Goal: Browse casually

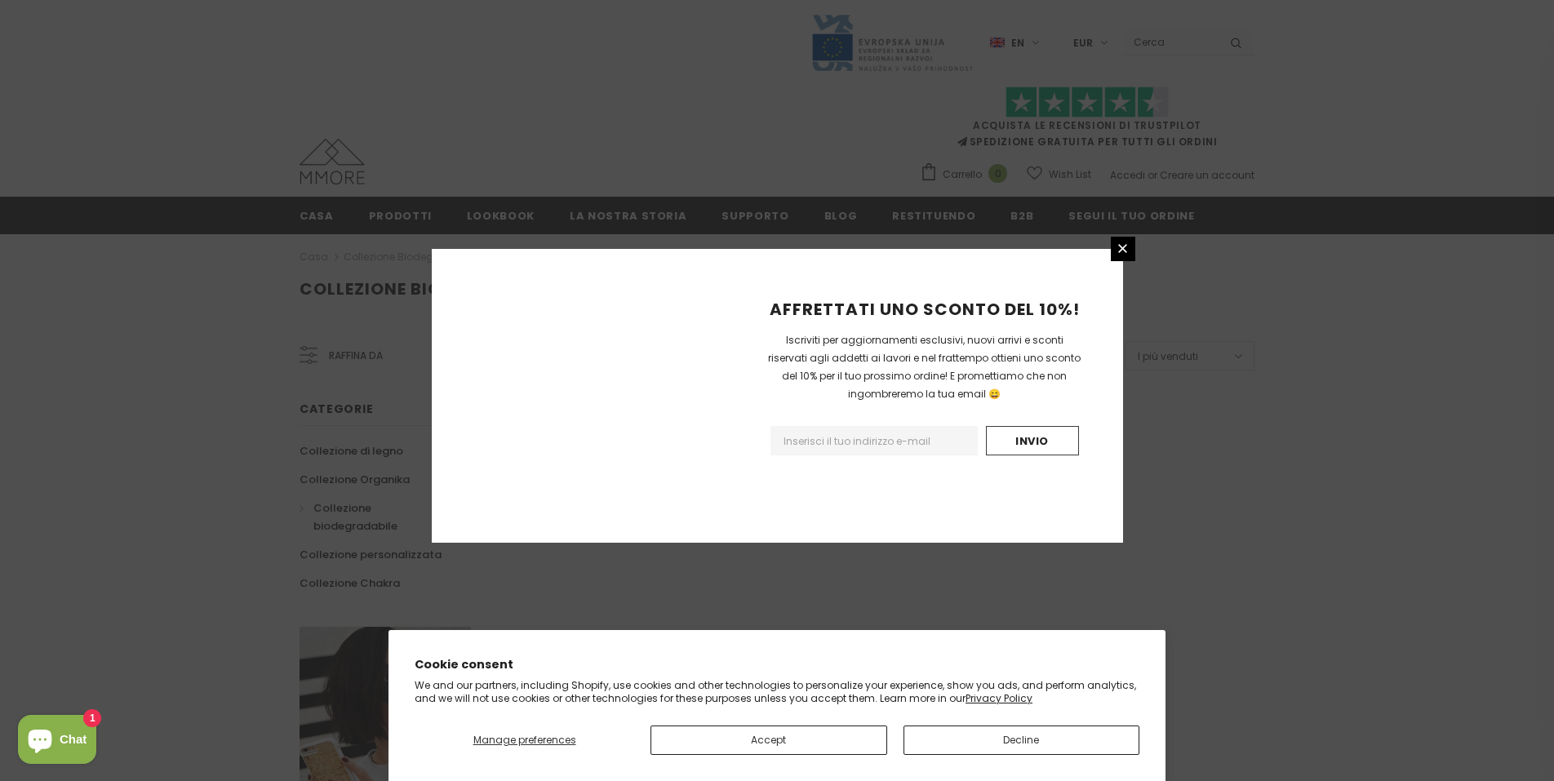
scroll to position [892, 0]
